Goal: Use online tool/utility: Utilize a website feature to perform a specific function

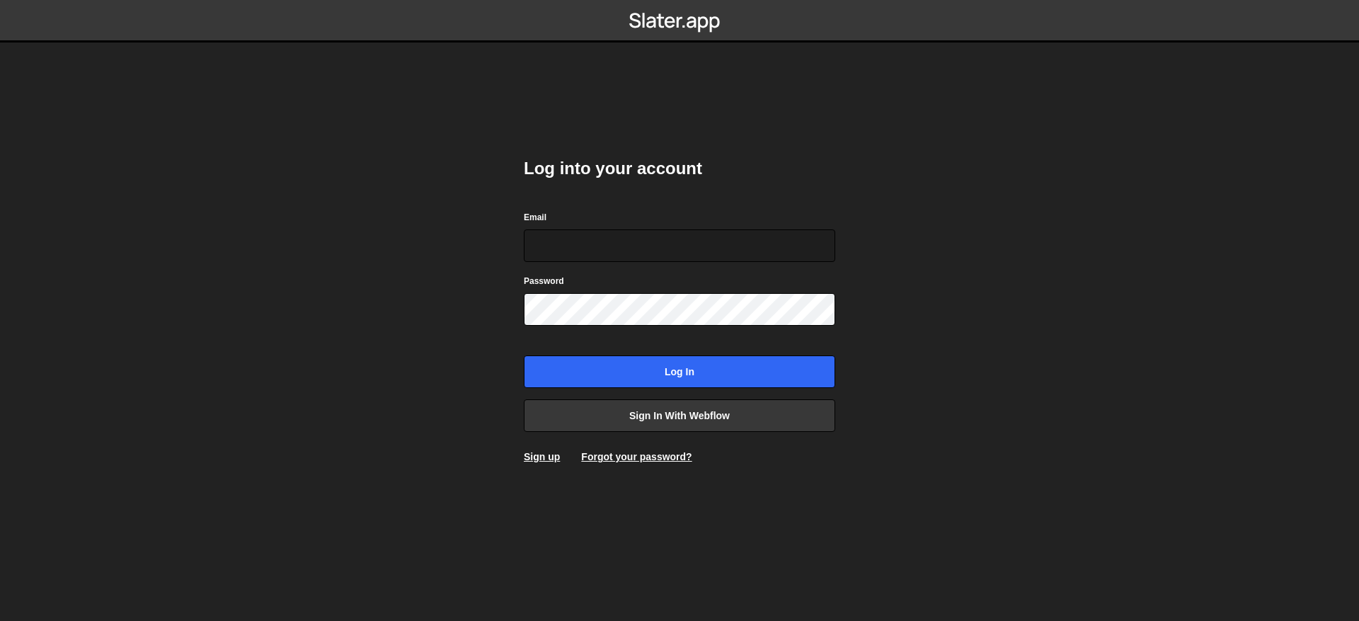
type input "contact@muratdesigns.com"
click at [720, 395] on div "Log into your account Email contact@muratdesigns.com Password Log in Sign in wi…" at bounding box center [679, 310] width 311 height 349
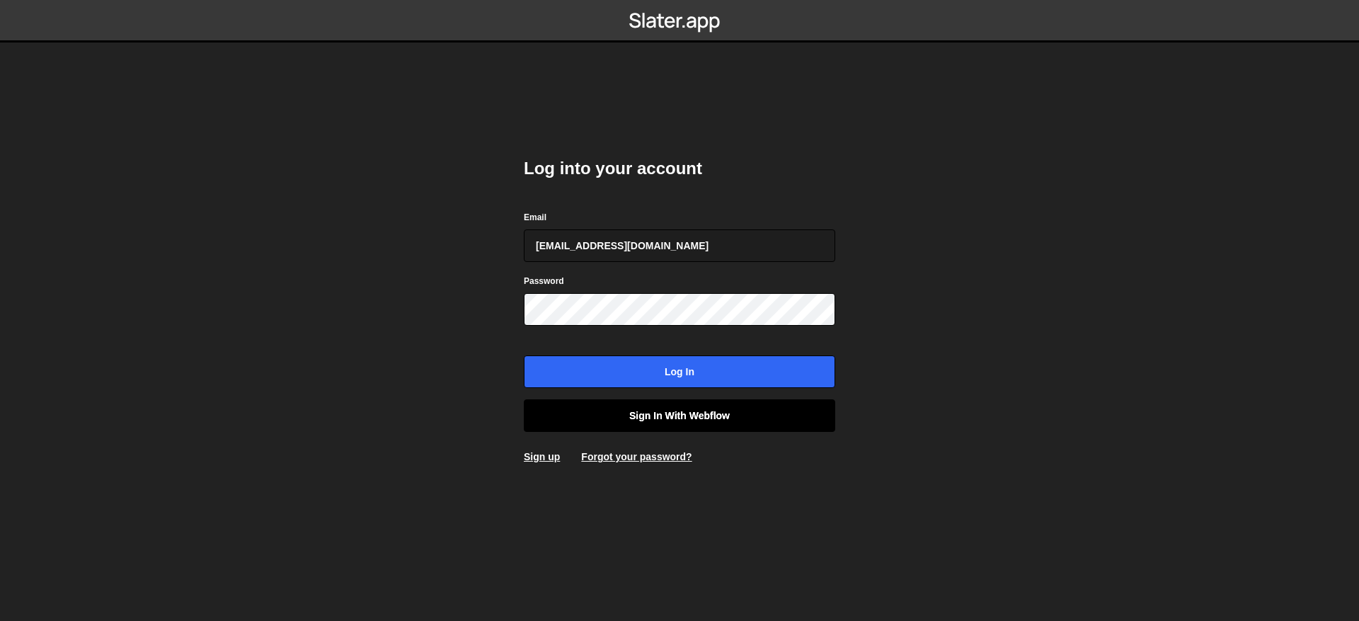
click at [709, 420] on link "Sign in with Webflow" at bounding box center [679, 415] width 311 height 33
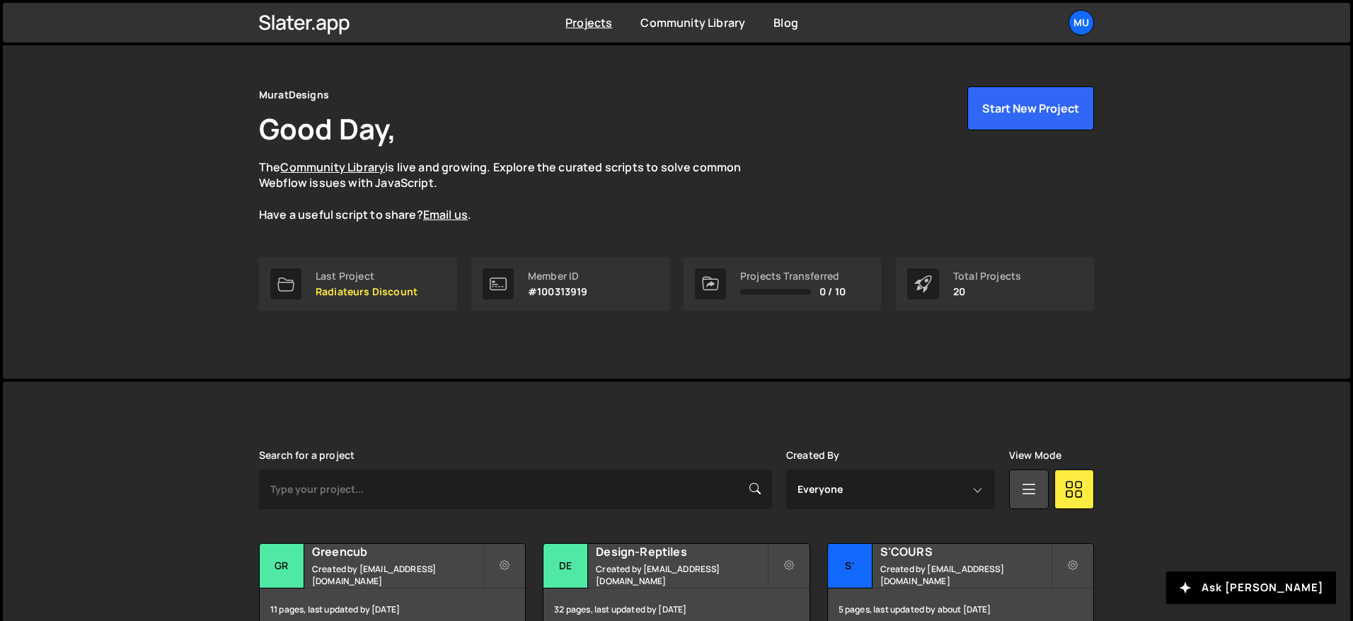
scroll to position [236, 0]
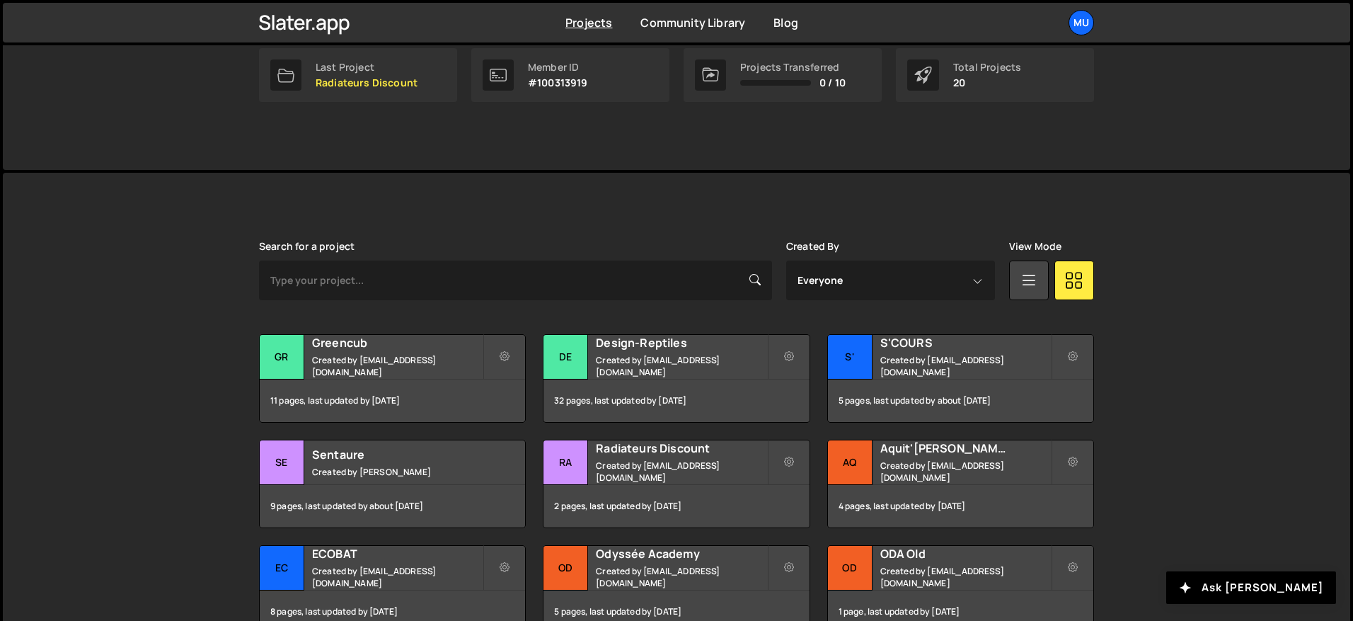
click at [544, 229] on div "Slater is designed for desktop use. Please use a larger screen to access the fu…" at bounding box center [677, 511] width 878 height 677
click at [430, 367] on small "Created by muratdesigns1@gmail.com" at bounding box center [397, 366] width 171 height 24
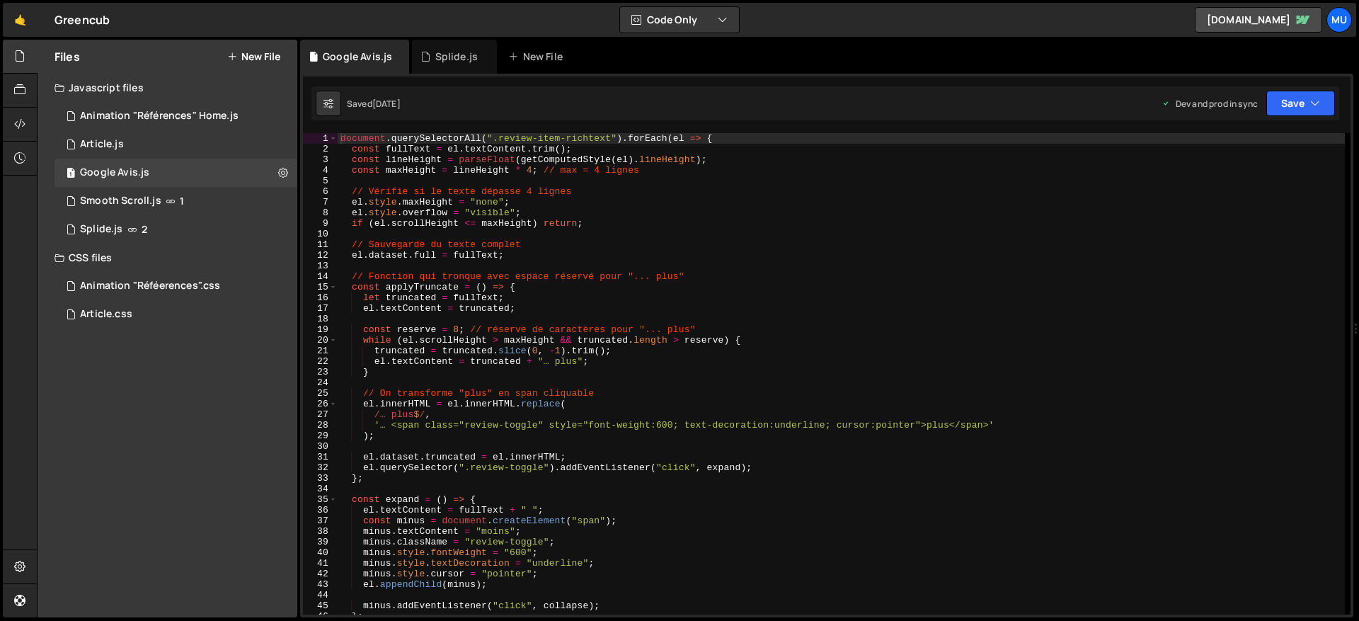
click at [430, 367] on div "document . querySelectorAll ( ".review-item-richtext" ) . forEach ( el => { con…" at bounding box center [841, 384] width 1007 height 502
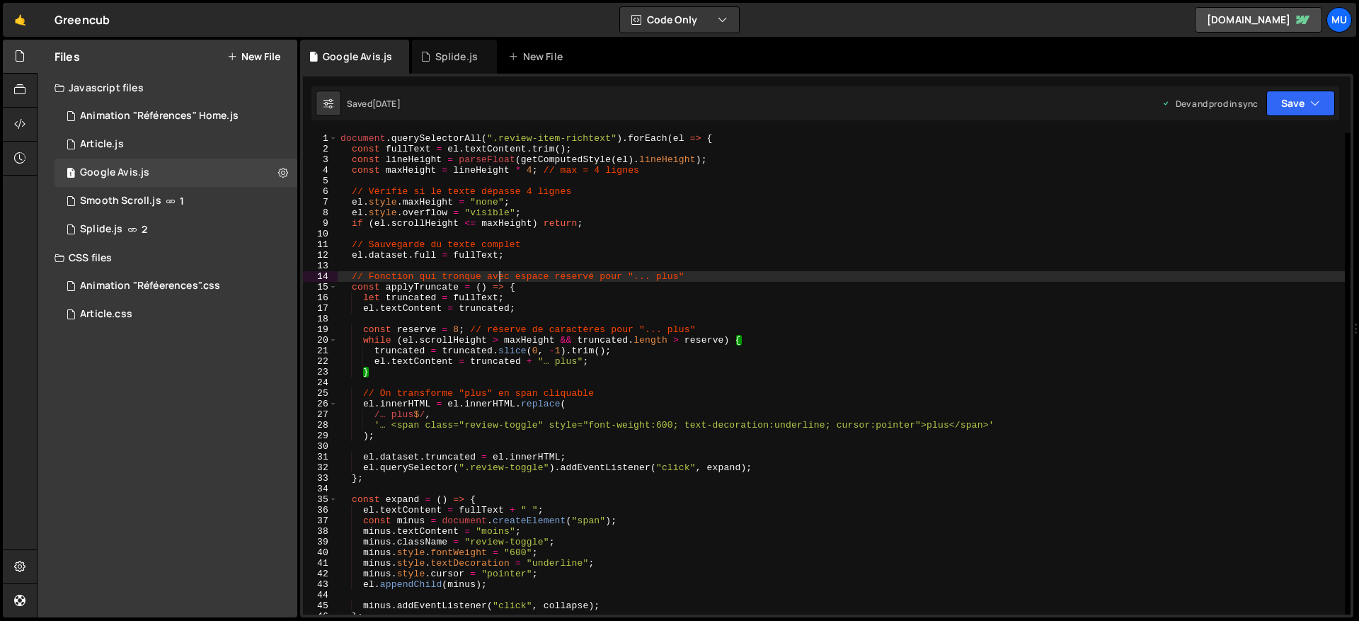
click at [499, 275] on div "document . querySelectorAll ( ".review-item-richtext" ) . forEach ( el => { con…" at bounding box center [841, 384] width 1007 height 502
type textarea "// Fonction qui tronque avec espace réservé pour "... plus""
click at [157, 111] on div "Animation "Références" Home.js" at bounding box center [159, 116] width 159 height 13
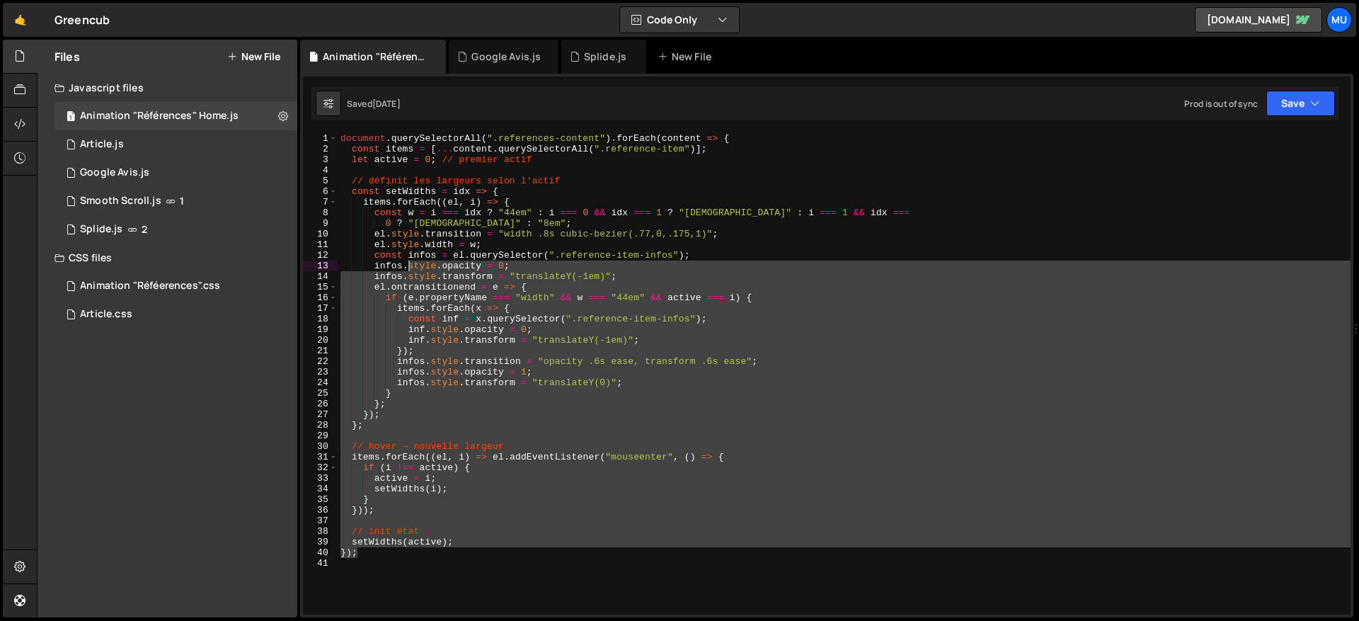
drag, startPoint x: 541, startPoint y: 556, endPoint x: 406, endPoint y: 254, distance: 330.7
click at [406, 255] on div "document . querySelectorAll ( ".references-content" ) . forEach ( content => { …" at bounding box center [844, 384] width 1013 height 502
type textarea "const infos = el.querySelector(".reference-item-infos");"
click at [433, 252] on div "document . querySelectorAll ( ".references-content" ) . forEach ( content => { …" at bounding box center [844, 384] width 1013 height 502
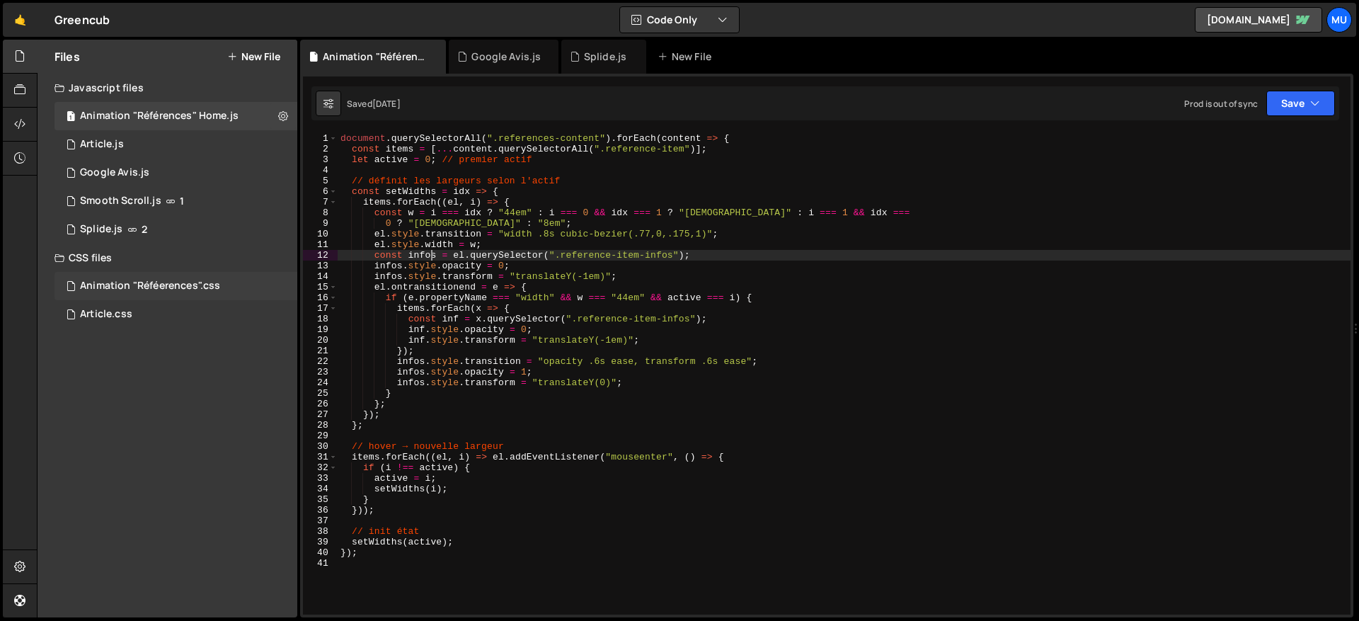
click at [130, 286] on div "Animation "Réféerences".css" at bounding box center [150, 286] width 140 height 13
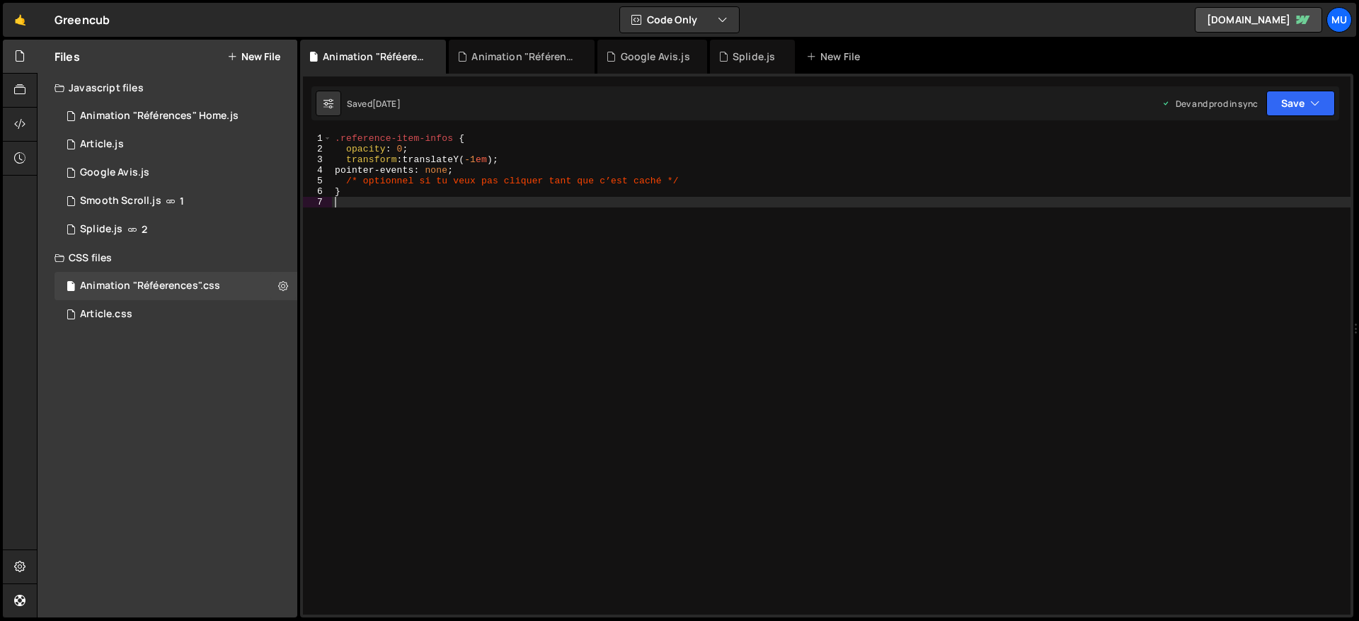
drag, startPoint x: 386, startPoint y: 219, endPoint x: 321, endPoint y: 160, distance: 88.2
click at [313, 147] on div "1 2 3 4 5 6 7 .reference-item-infos { opacity : 0 ; transform : translateY( -1 …" at bounding box center [826, 373] width 1047 height 481
type textarea "opacity: 0; transform: translateY(-1em);"
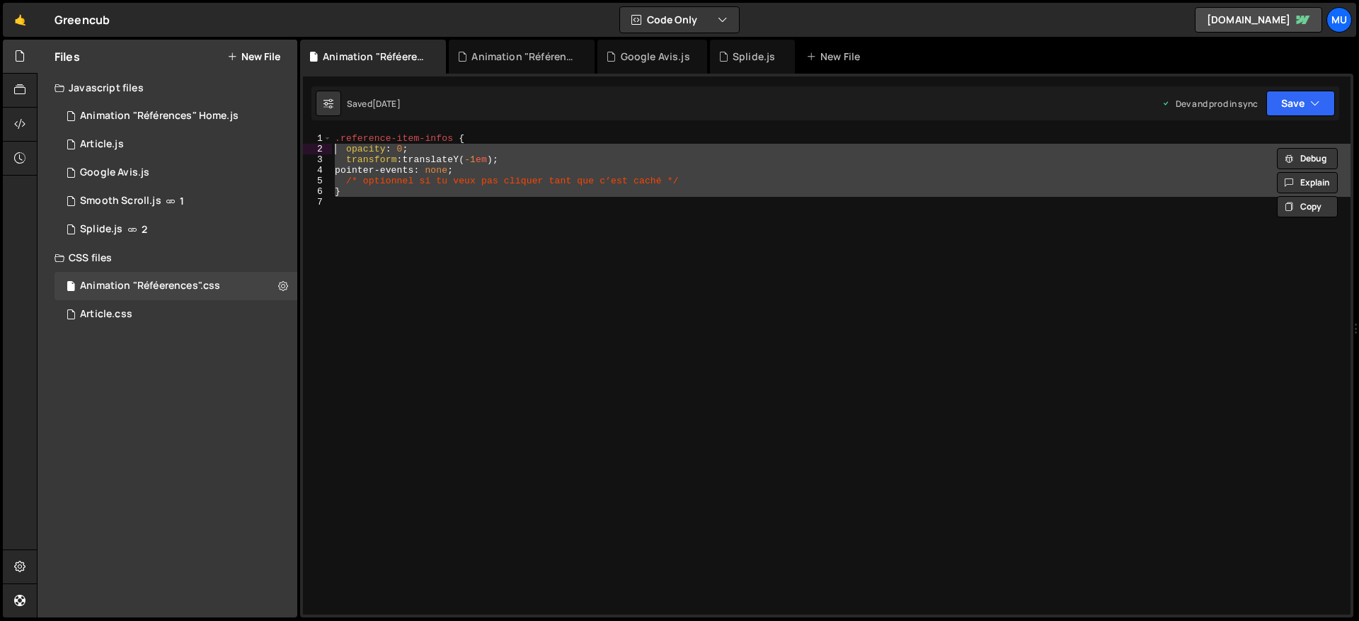
click at [434, 229] on div ".reference-item-infos { opacity : 0 ; transform : translateY( -1 em ) ; pointer…" at bounding box center [841, 373] width 1018 height 481
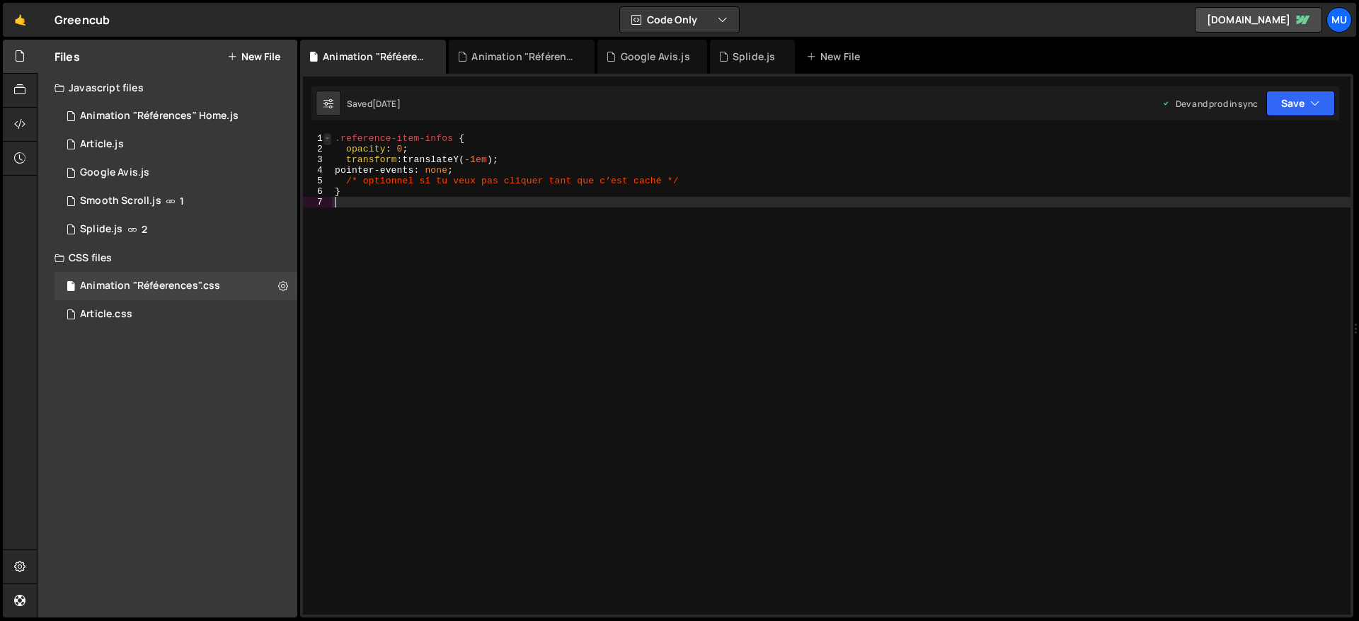
drag, startPoint x: 432, startPoint y: 218, endPoint x: 327, endPoint y: 134, distance: 134.4
click at [367, 157] on div ".reference-item-infos { opacity : 0 ; transform : translateY( -1 em ) ; pointer…" at bounding box center [841, 384] width 1018 height 502
type textarea "transform: translateY(-1em); pointer-events: none;"
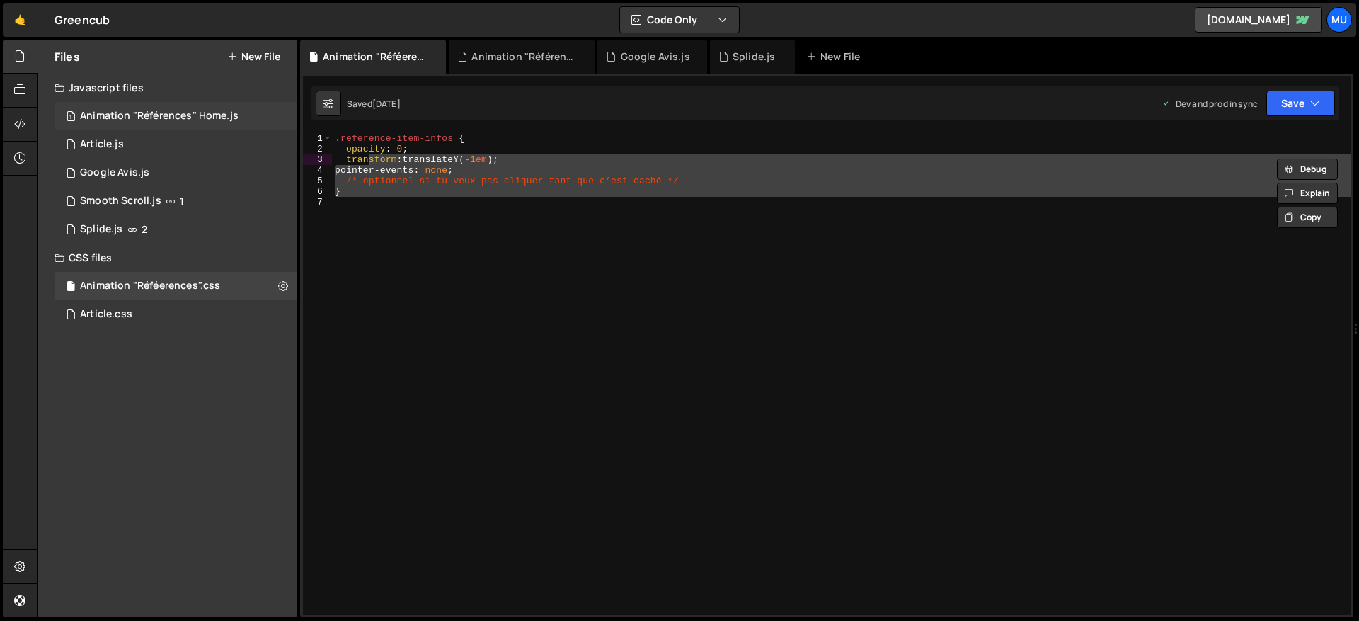
click at [149, 108] on div "1 Animation "Références" Home.js 0" at bounding box center [175, 116] width 243 height 28
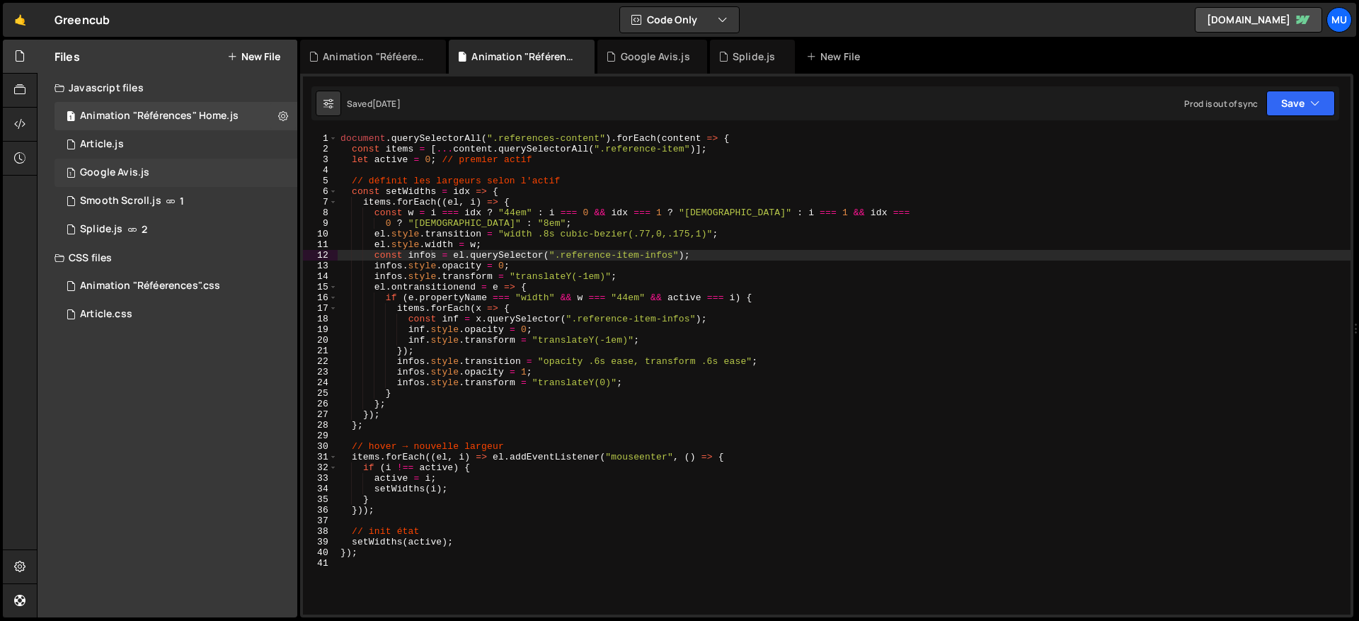
click at [139, 180] on div "1 Google Avis.js 0" at bounding box center [175, 173] width 243 height 28
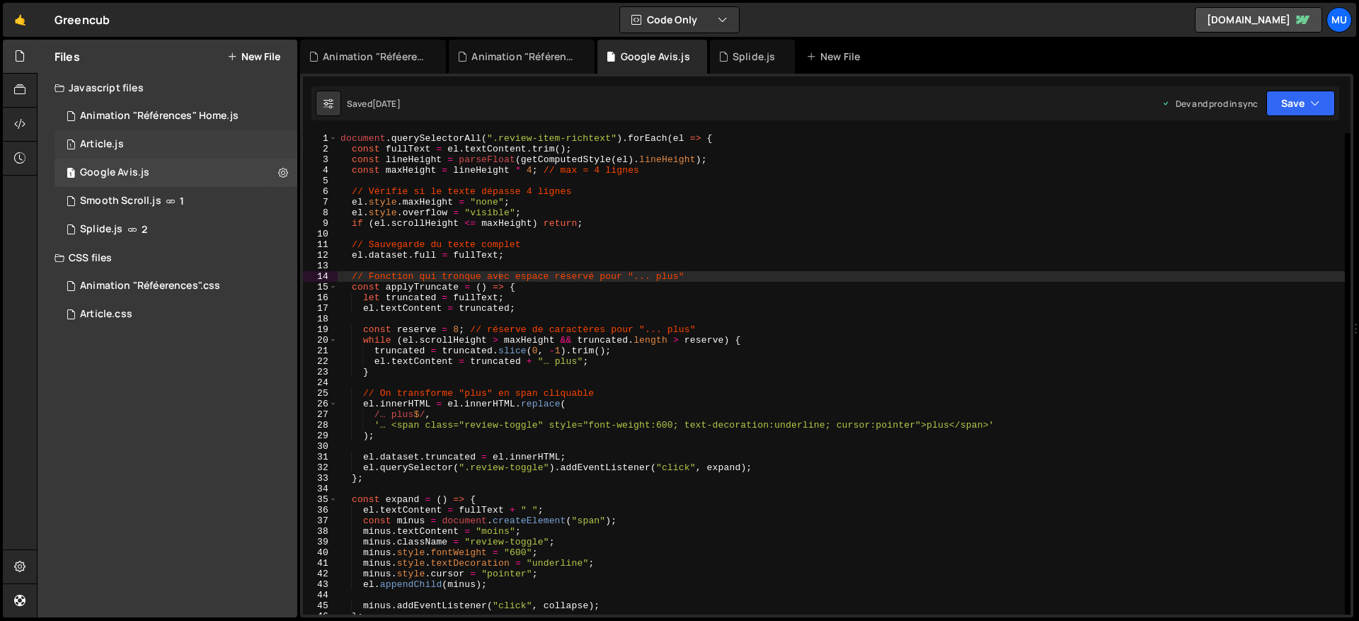
click at [137, 149] on div "1 Article.js 0" at bounding box center [175, 144] width 243 height 28
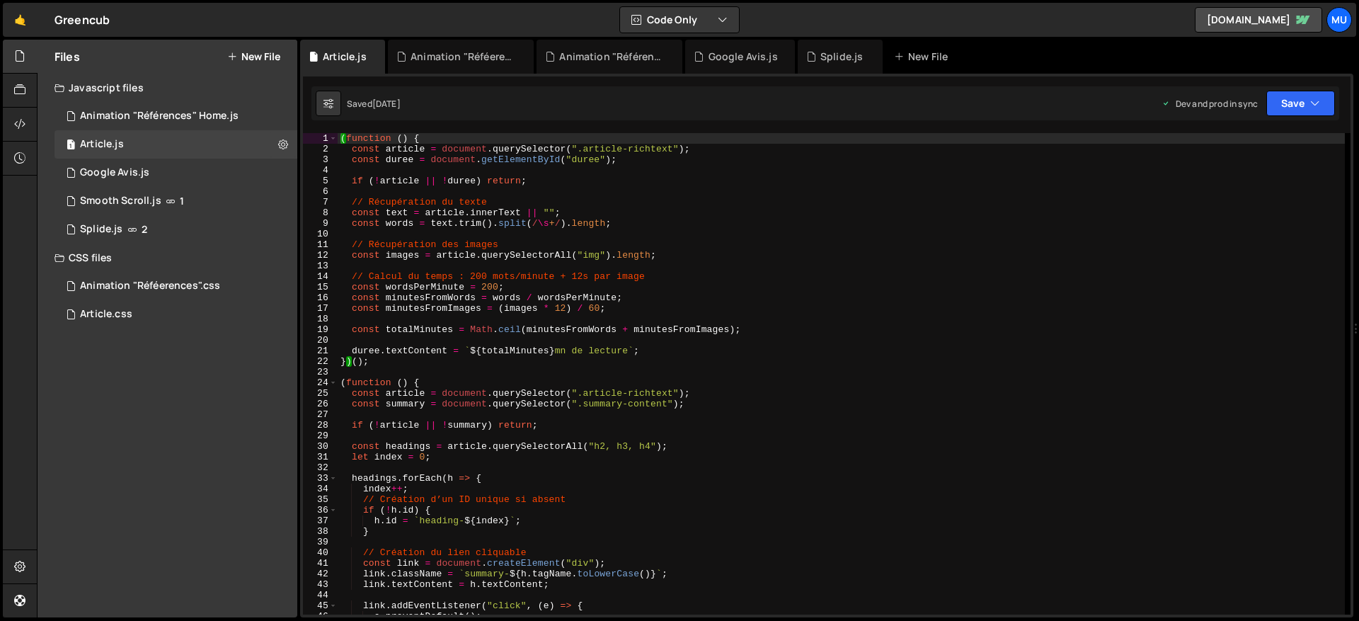
type textarea "const words = text.trim().split(/\s+/).length;"
click at [488, 221] on div "( function ( ) { const article = document . querySelector ( ".article-richtext"…" at bounding box center [841, 384] width 1007 height 502
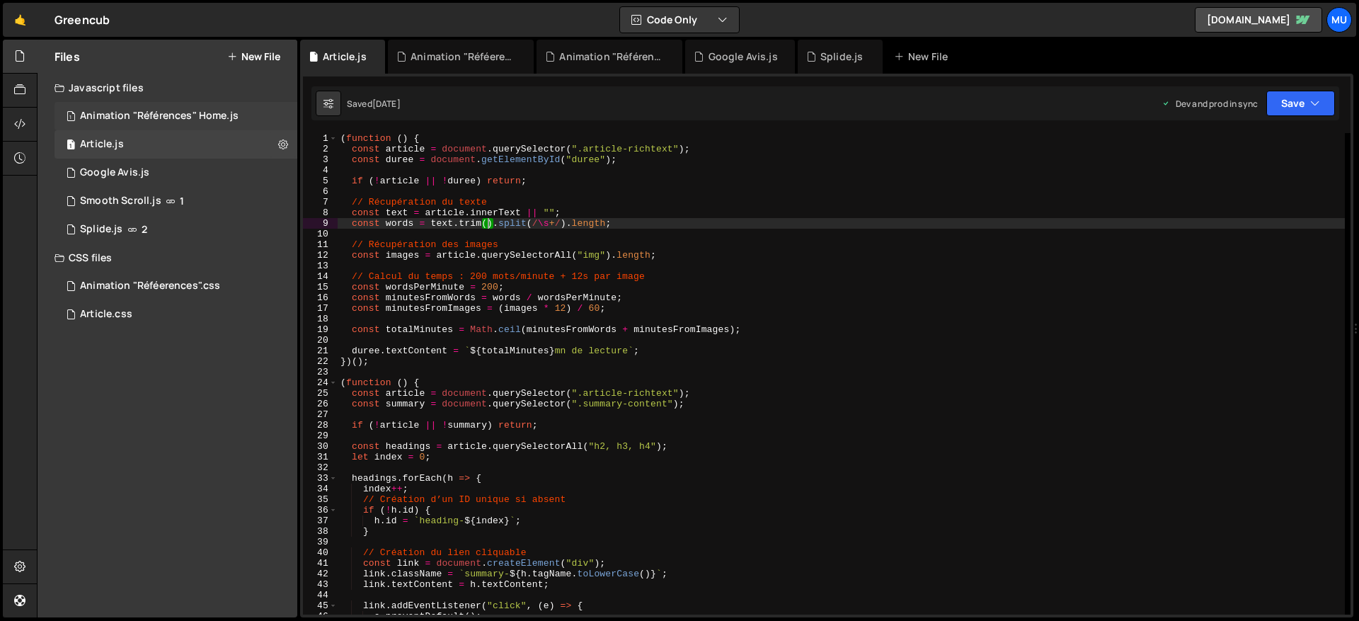
click at [166, 116] on div "Animation "Références" Home.js" at bounding box center [159, 116] width 159 height 13
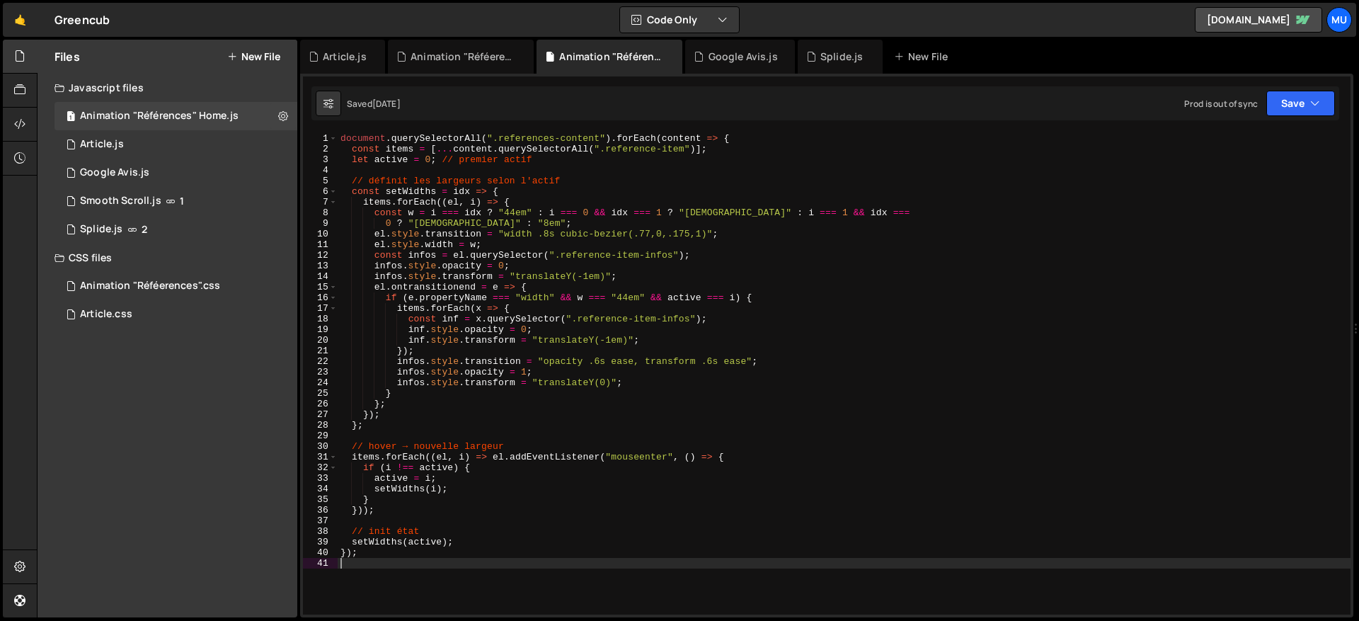
drag, startPoint x: 909, startPoint y: 573, endPoint x: 456, endPoint y: 309, distance: 524.5
click at [512, 326] on div "document . querySelectorAll ( ".references-content" ) . forEach ( content => { …" at bounding box center [844, 384] width 1013 height 502
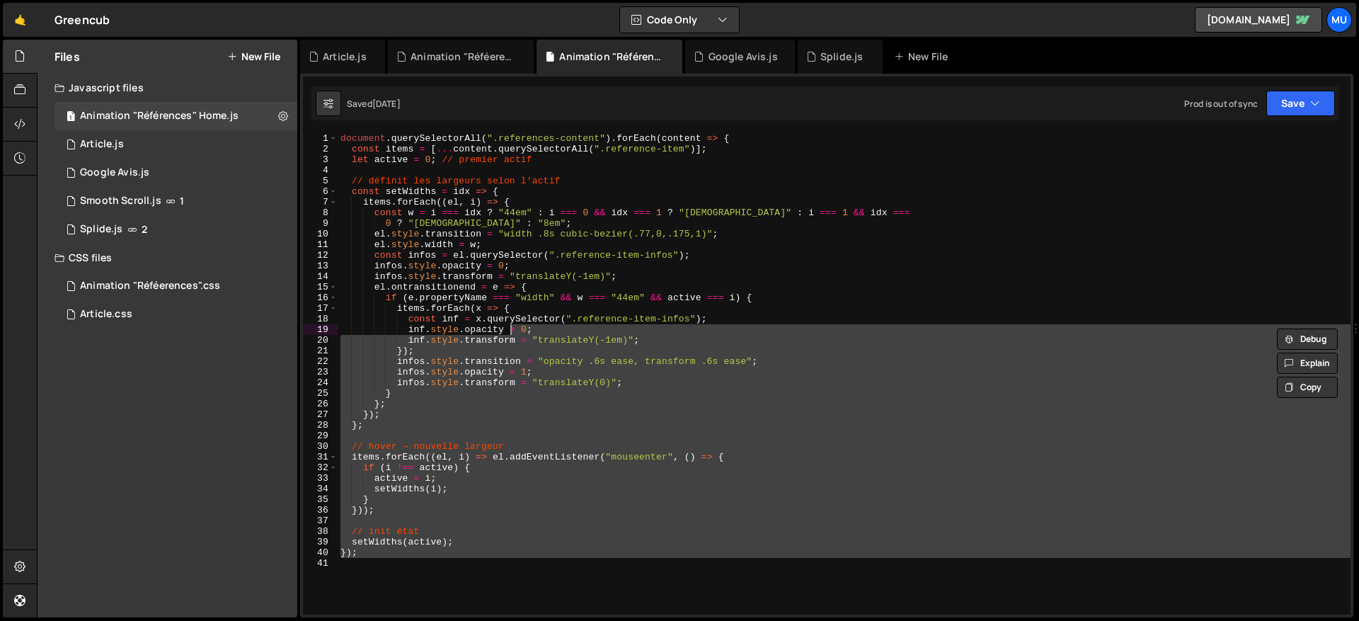
drag, startPoint x: 561, startPoint y: 348, endPoint x: 385, endPoint y: 324, distance: 177.2
click at [560, 348] on div "document . querySelectorAll ( ".references-content" ) . forEach ( content => { …" at bounding box center [844, 373] width 1013 height 481
type textarea "});"
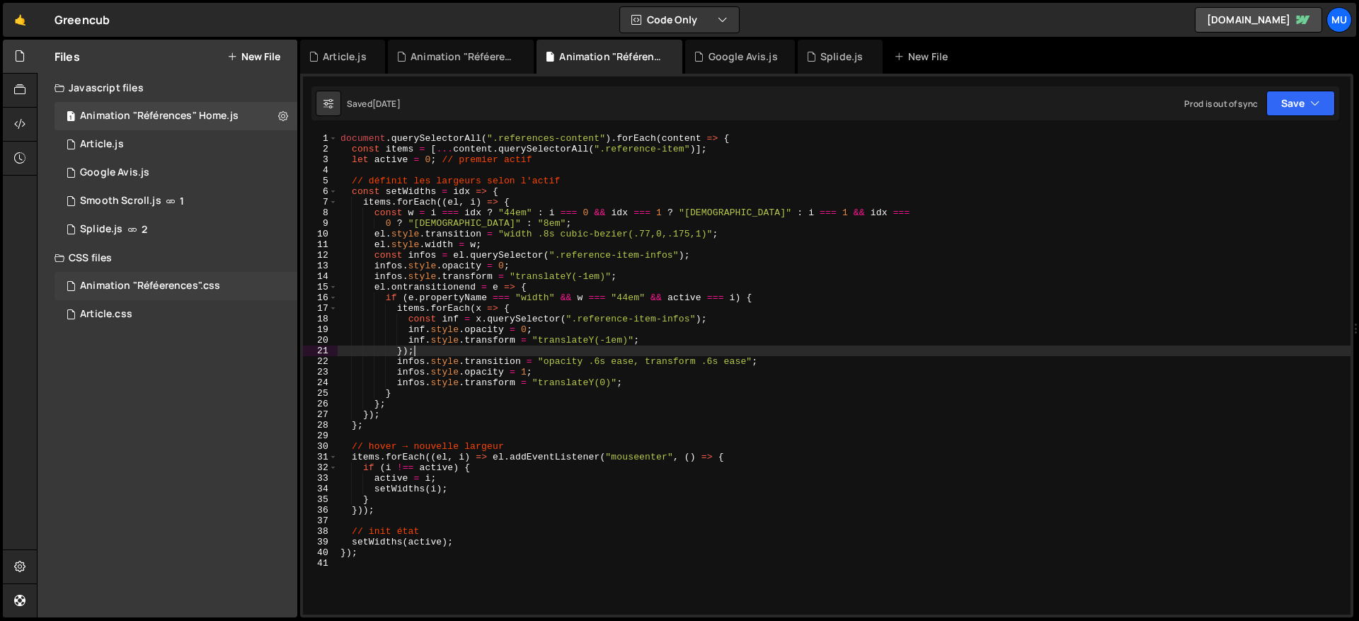
click at [155, 280] on div "Animation "Réféerences".css" at bounding box center [150, 286] width 140 height 13
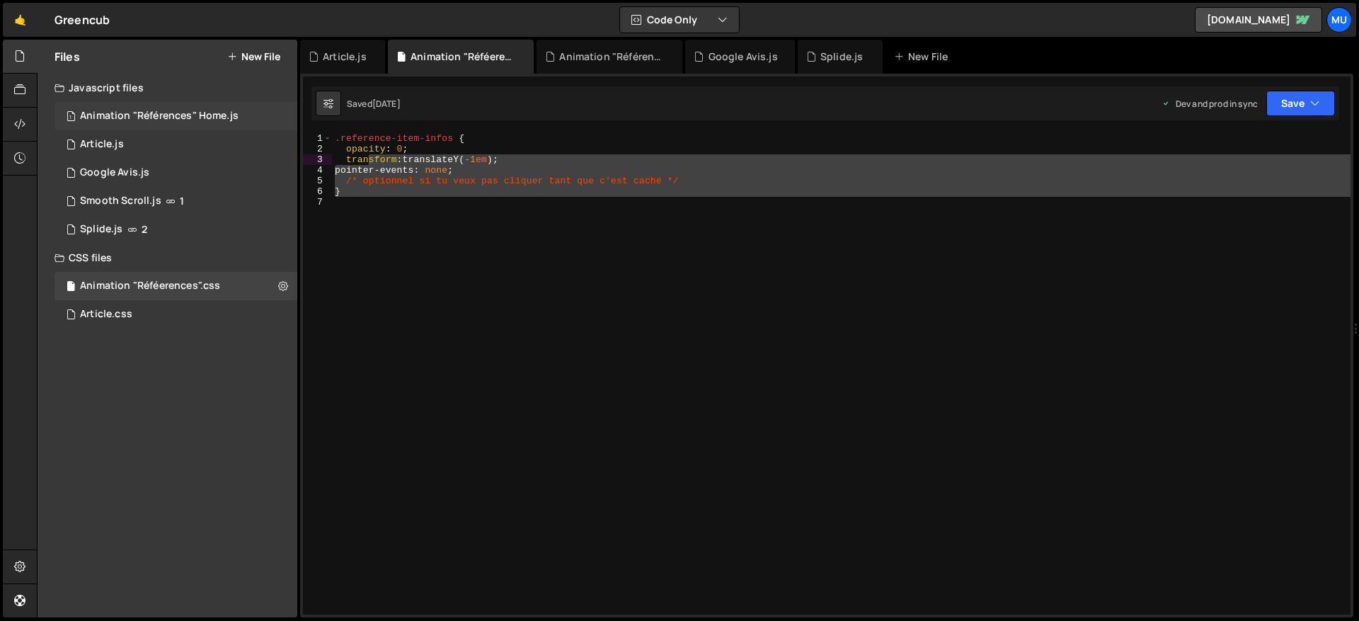
click at [165, 120] on div "Animation "Références" Home.js" at bounding box center [159, 116] width 159 height 13
